Goal: Information Seeking & Learning: Find specific fact

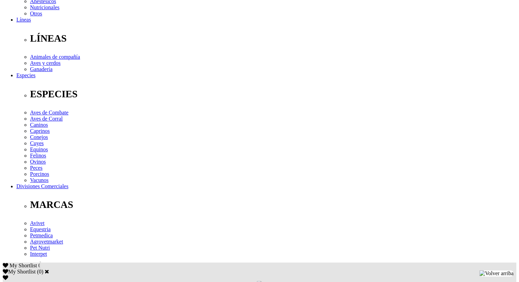
scroll to position [205, 0]
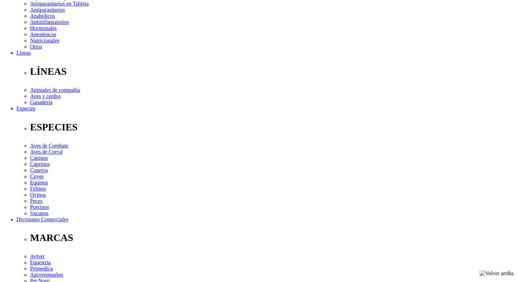
scroll to position [171, 0]
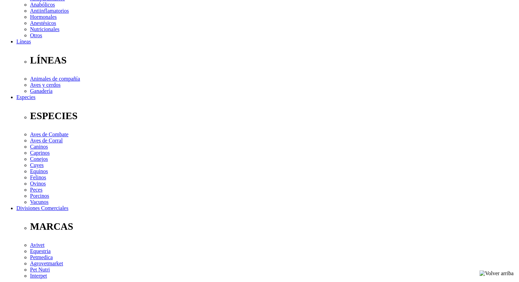
drag, startPoint x: 72, startPoint y: 179, endPoint x: 391, endPoint y: 175, distance: 319.3
copy p "Propoxur ........... 0,51%, Cipermetrina ....... 0,36%, aluminio ........ 4%, a…"
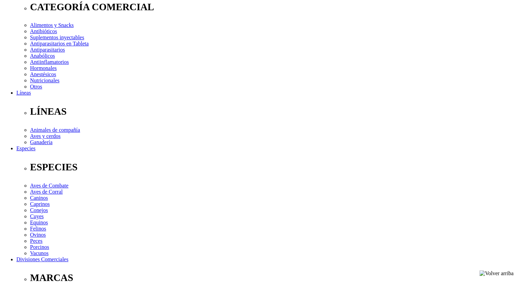
scroll to position [68, 0]
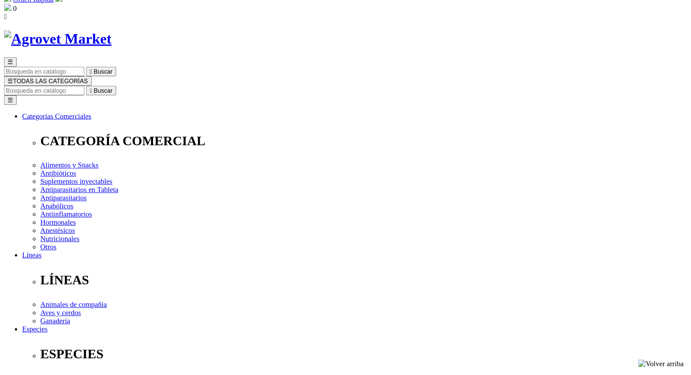
scroll to position [0, 0]
